Goal: Task Accomplishment & Management: Complete application form

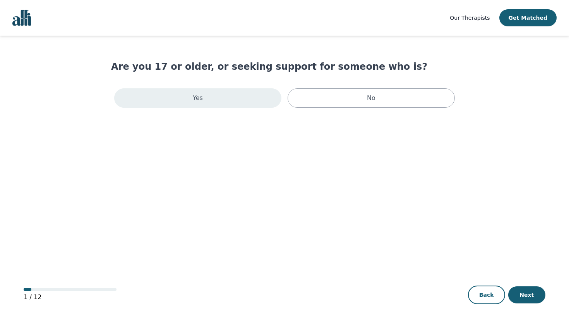
click at [177, 108] on div "Yes" at bounding box center [197, 97] width 167 height 19
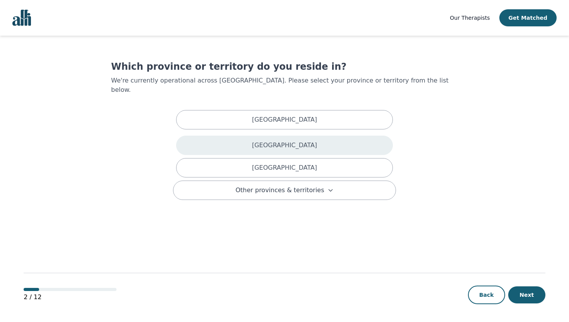
click at [234, 155] on div "[GEOGRAPHIC_DATA]" at bounding box center [284, 144] width 217 height 19
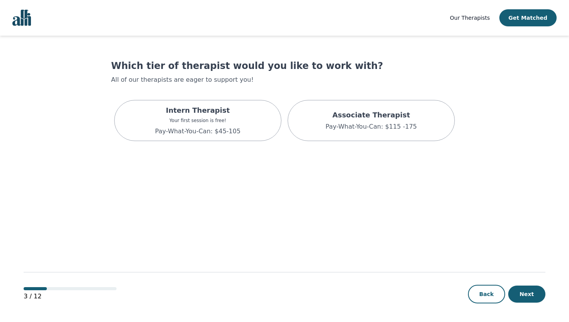
scroll to position [13, 0]
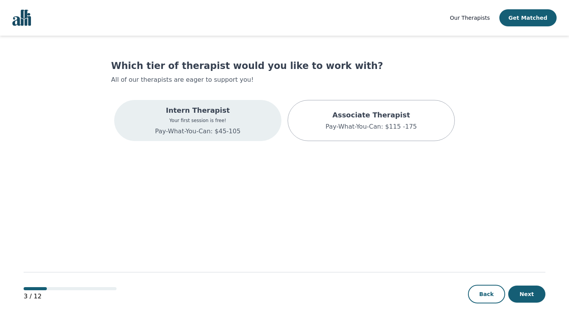
click at [218, 141] on div "Intern Therapist Your first session is free! Pay-What-You-Can: $45-105" at bounding box center [197, 120] width 167 height 41
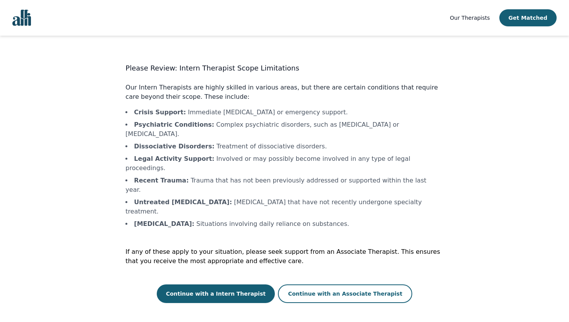
scroll to position [77, 0]
click at [213, 301] on button "Continue with a Intern Therapist" at bounding box center [216, 293] width 118 height 19
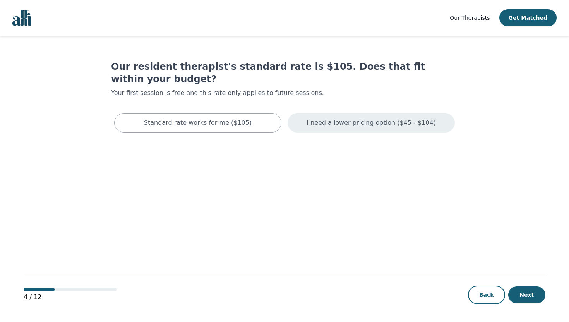
click at [339, 127] on p "I need a lower pricing option ($45 - $104)" at bounding box center [371, 122] width 129 height 9
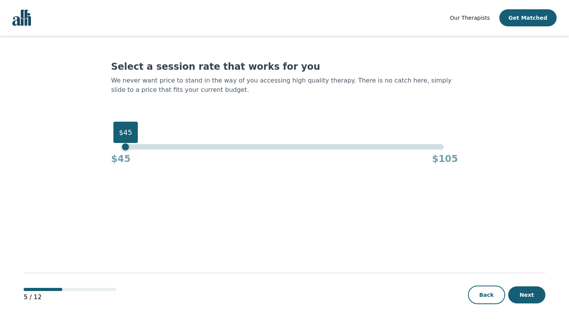
drag, startPoint x: 523, startPoint y: 219, endPoint x: 15, endPoint y: 219, distance: 507.4
click at [15, 219] on div "Our Therapists Get Matched Select a session rate that works for you We never wa…" at bounding box center [284, 161] width 569 height 322
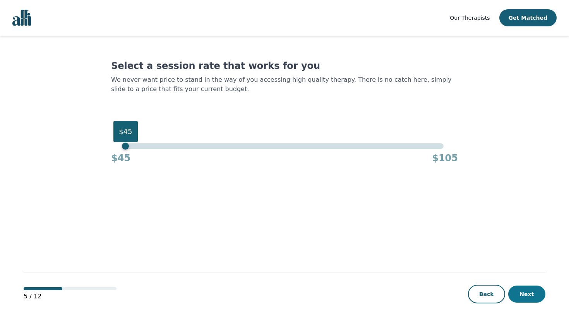
click at [532, 285] on button "Next" at bounding box center [526, 293] width 37 height 17
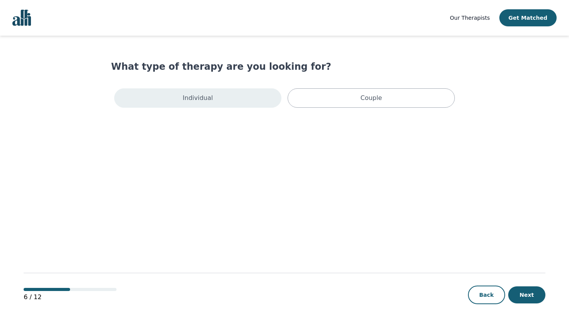
click at [250, 108] on div "Individual" at bounding box center [197, 97] width 167 height 19
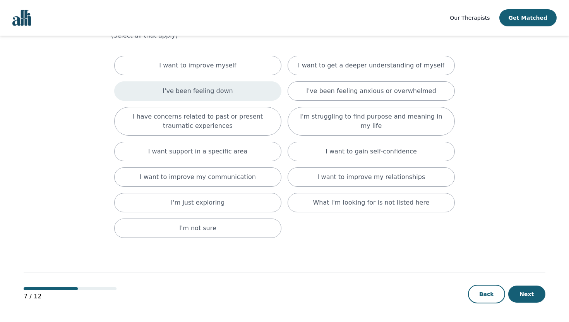
scroll to position [125, 0]
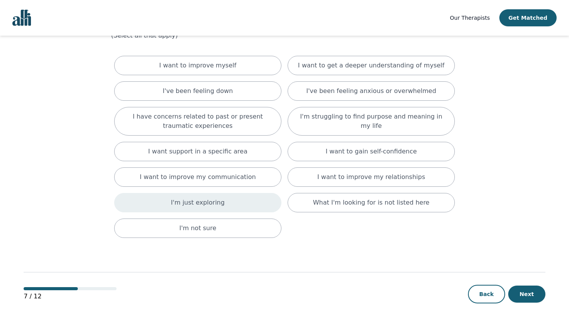
click at [235, 212] on div "I'm just exploring" at bounding box center [197, 202] width 167 height 19
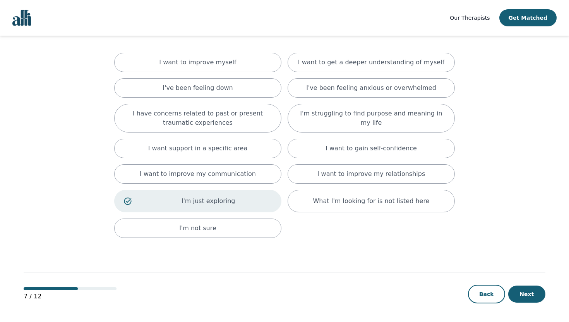
scroll to position [188, 0]
click at [516, 302] on button "Next" at bounding box center [526, 293] width 37 height 17
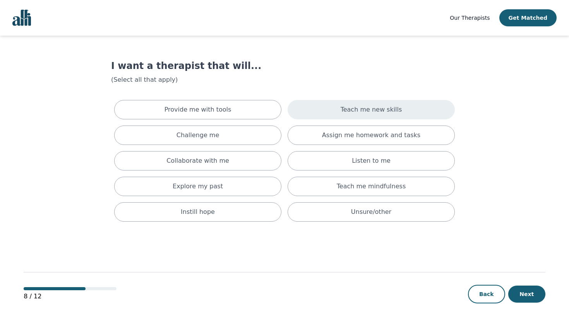
scroll to position [90, 0]
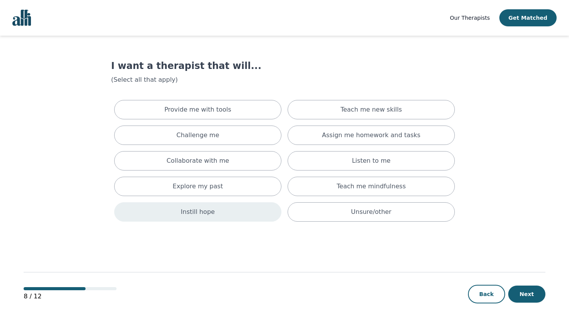
click at [271, 221] on div "Instill hope" at bounding box center [197, 211] width 167 height 19
click at [517, 285] on button "Next" at bounding box center [526, 293] width 37 height 17
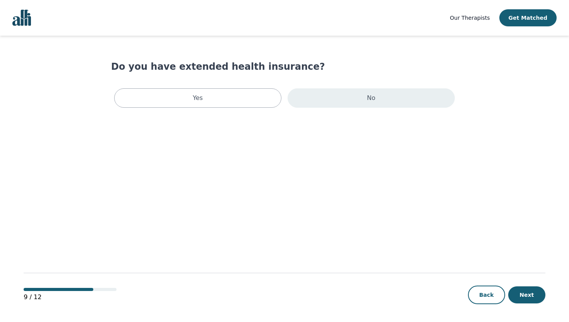
click at [421, 108] on div "No" at bounding box center [371, 97] width 167 height 19
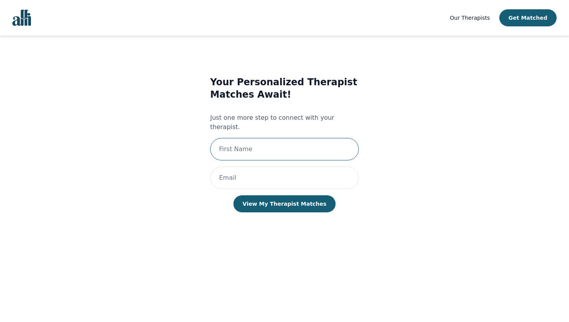
click at [307, 160] on input "text" at bounding box center [284, 149] width 149 height 22
type input "Maya"
click at [267, 189] on input "email" at bounding box center [284, 177] width 149 height 22
type input "Gu"
click at [285, 228] on div "Your Personalized Therapist Matches Await! Just one more step to connect with y…" at bounding box center [284, 152] width 149 height 152
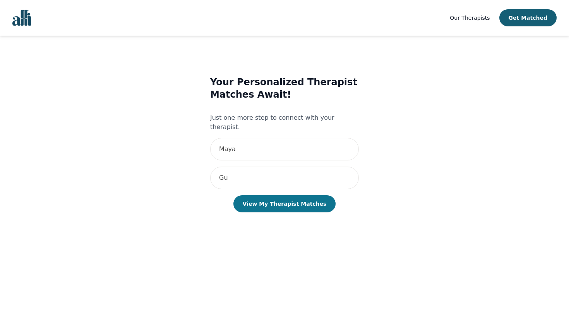
click at [317, 212] on button "View My Therapist Matches" at bounding box center [284, 203] width 103 height 17
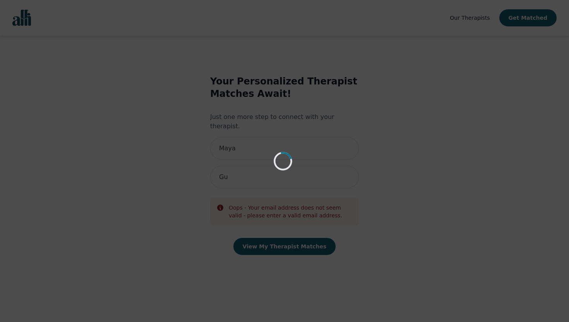
scroll to position [56, 0]
click at [327, 184] on div "Loading..." at bounding box center [284, 161] width 569 height 322
click at [331, 151] on div "Loading..." at bounding box center [284, 161] width 569 height 322
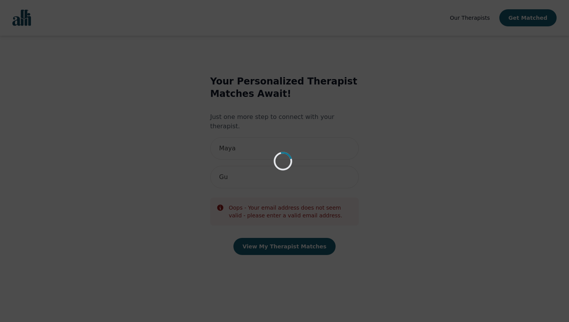
scroll to position [76, 0]
click at [331, 151] on div "Loading..." at bounding box center [284, 161] width 569 height 322
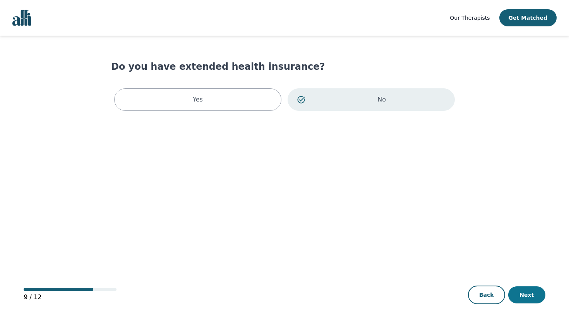
click at [521, 302] on button "Next" at bounding box center [526, 294] width 37 height 17
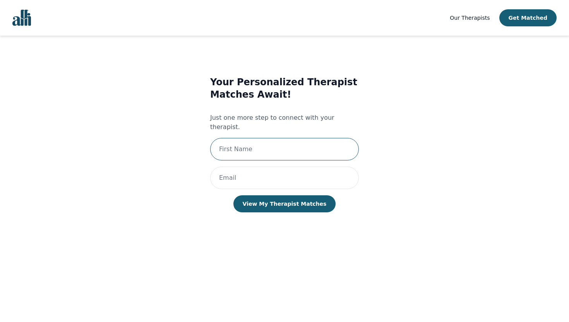
click at [269, 160] on input "text" at bounding box center [284, 149] width 149 height 22
type input "Maya"
click at [242, 189] on input "email" at bounding box center [284, 177] width 149 height 22
type input "[EMAIL_ADDRESS][DOMAIN_NAME]"
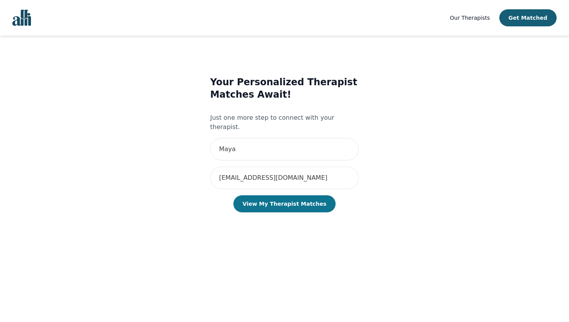
click at [256, 212] on button "View My Therapist Matches" at bounding box center [284, 203] width 103 height 17
